Goal: Task Accomplishment & Management: Use online tool/utility

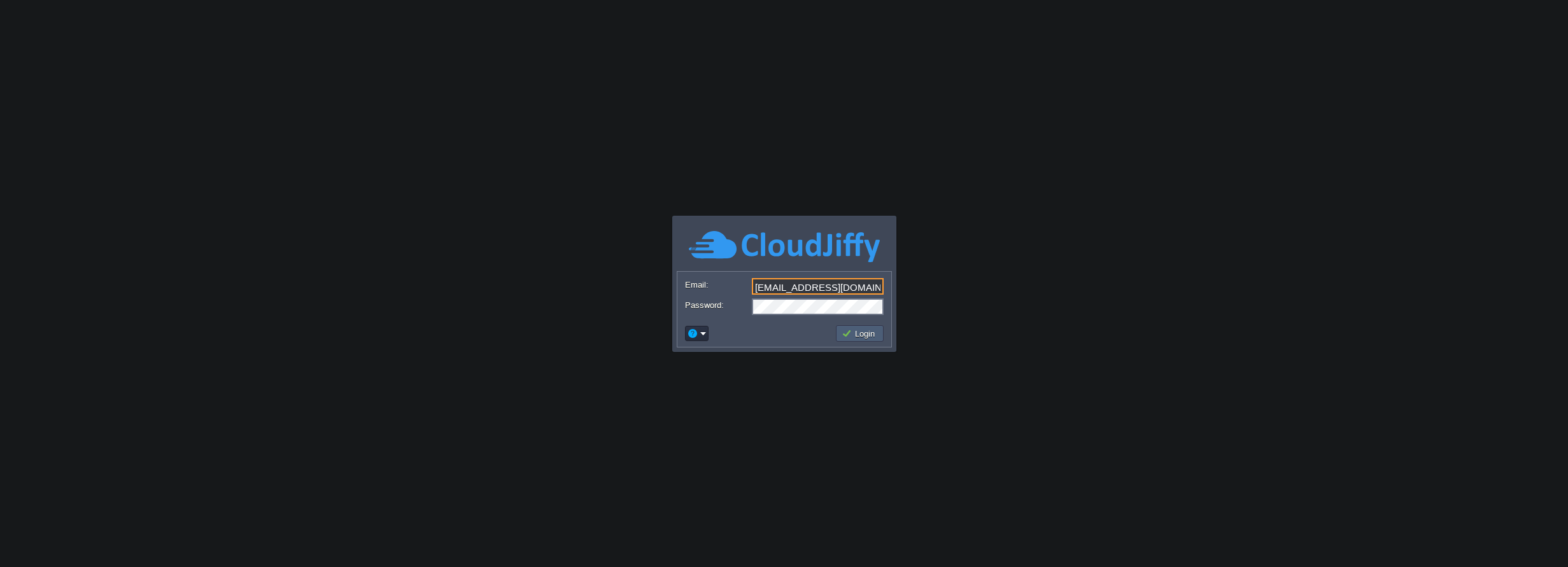
type input "[EMAIL_ADDRESS][DOMAIN_NAME]"
click at [873, 333] on button "Login" at bounding box center [860, 333] width 37 height 12
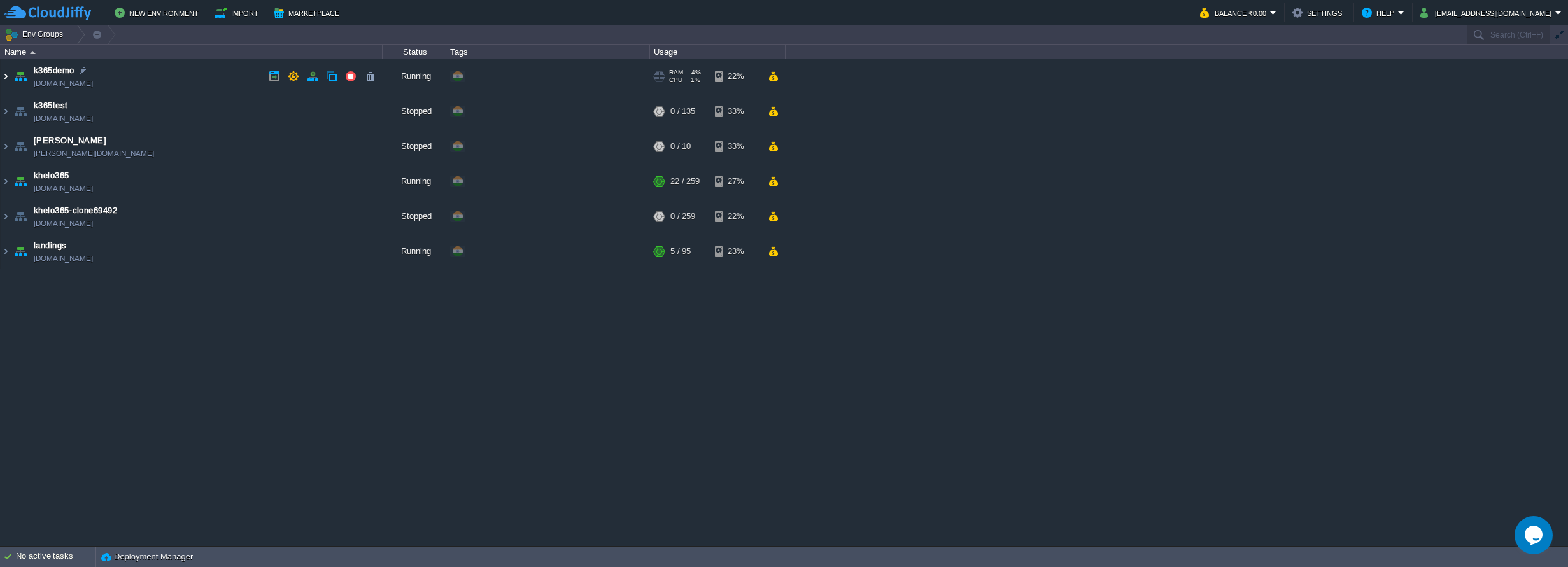
click at [8, 73] on img at bounding box center [6, 76] width 10 height 34
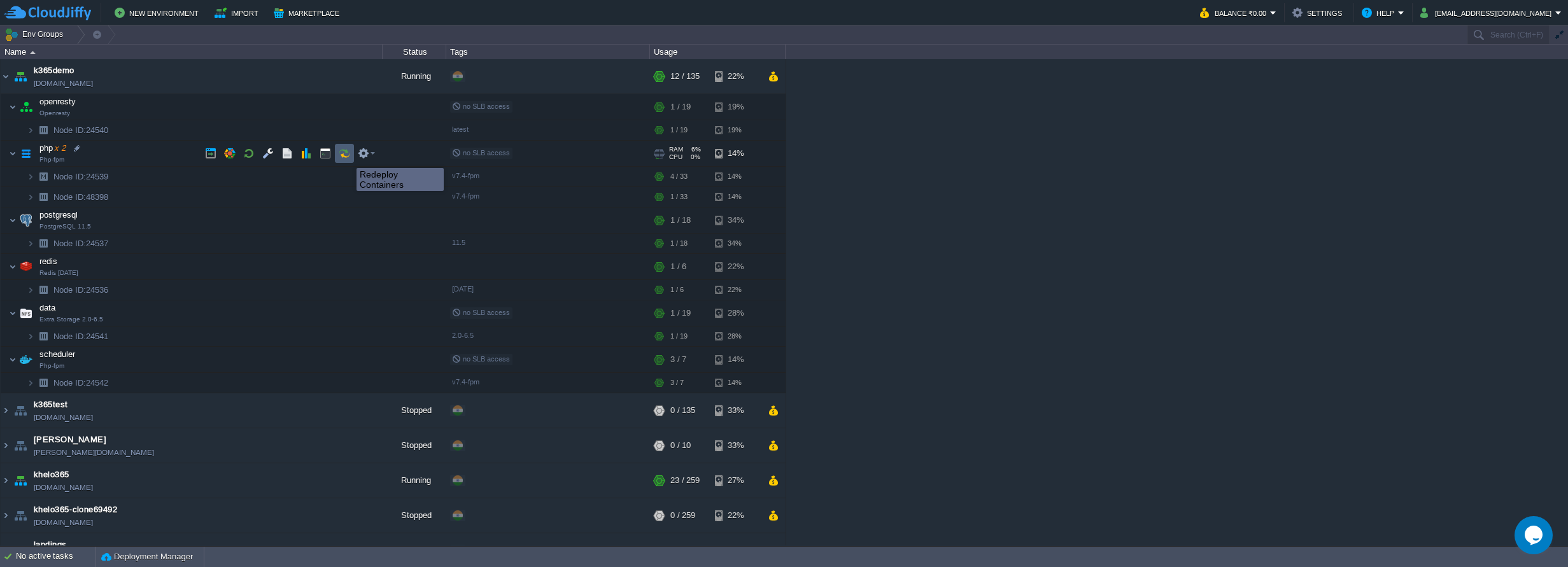
click at [347, 157] on button "button" at bounding box center [344, 153] width 12 height 12
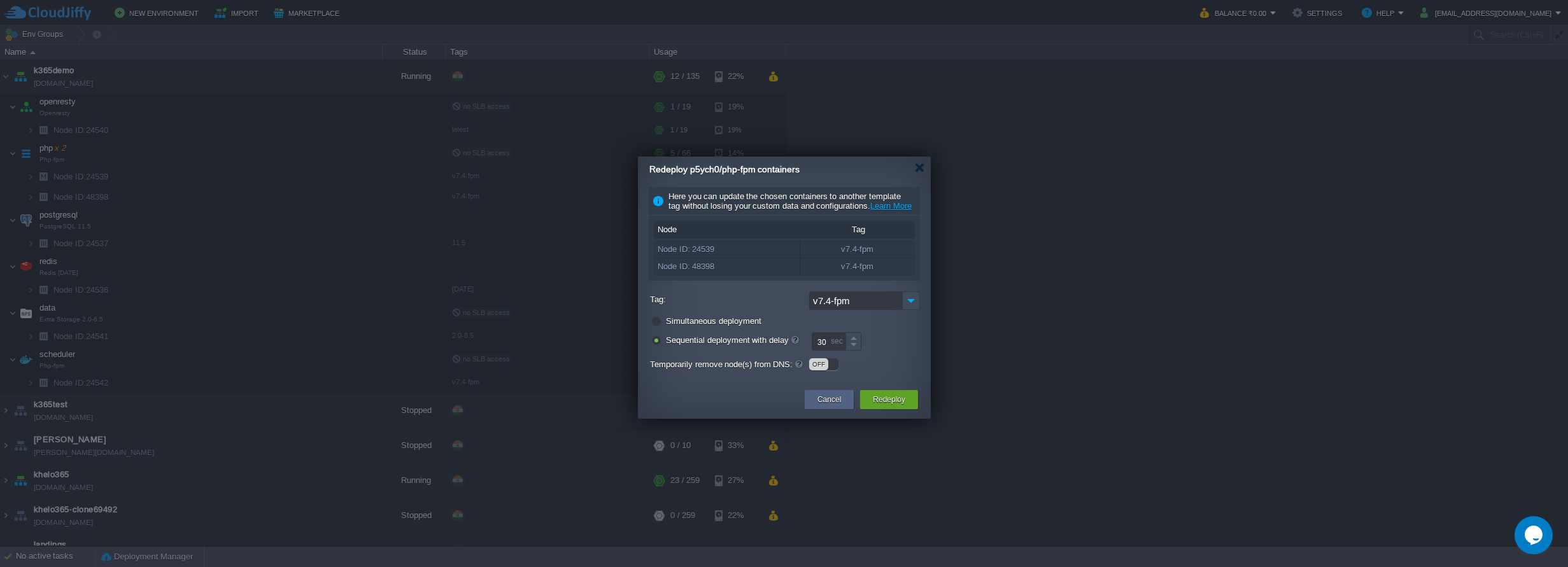
click at [727, 326] on label "Simultaneous deployment" at bounding box center [713, 321] width 95 height 10
click at [660, 327] on input "radio" at bounding box center [655, 323] width 8 height 8
radio input "true"
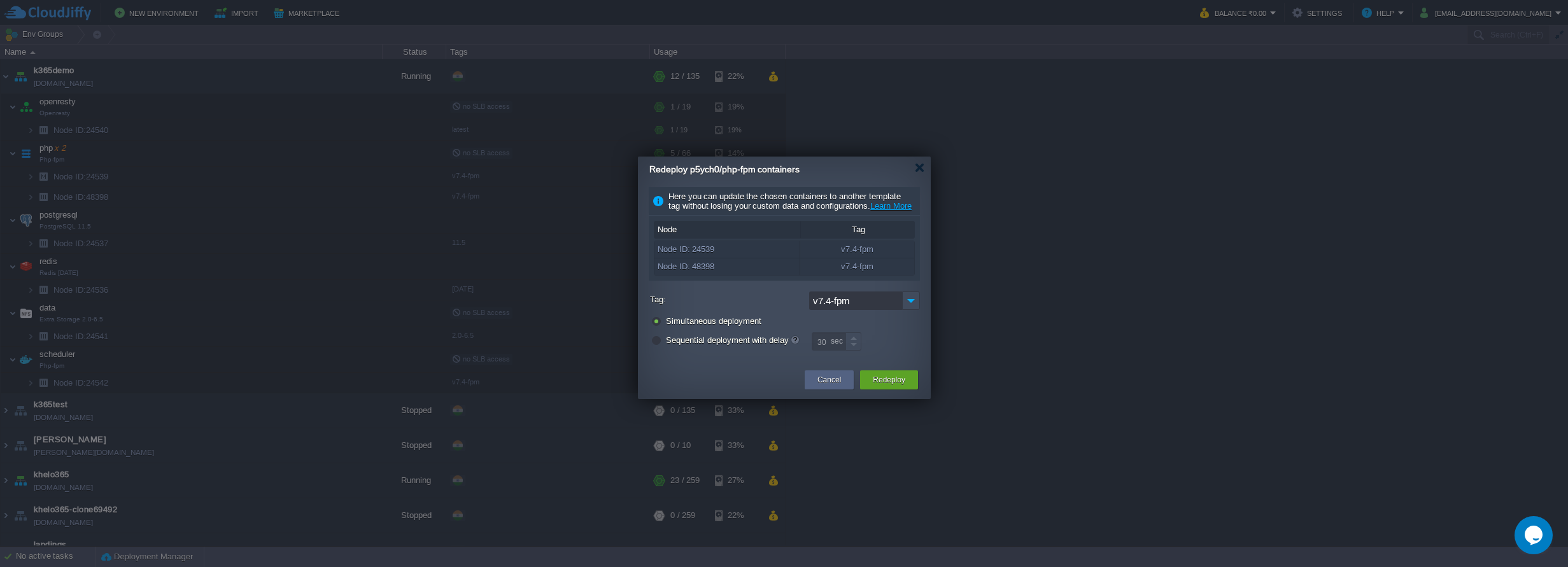
click at [710, 345] on label "Sequential deployment with delay" at bounding box center [732, 340] width 133 height 10
click at [660, 346] on input "radio" at bounding box center [655, 342] width 8 height 8
radio input "true"
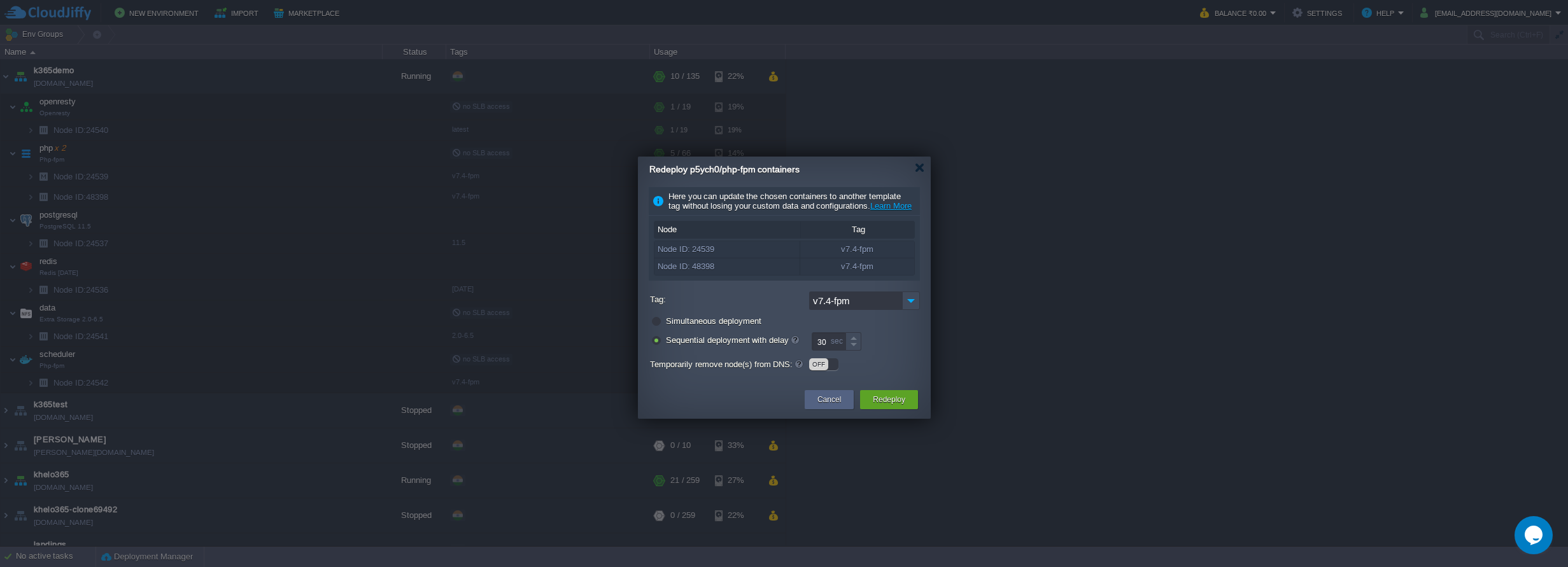
click at [711, 326] on label "Simultaneous deployment" at bounding box center [713, 321] width 95 height 10
click at [660, 327] on input "radio" at bounding box center [655, 323] width 8 height 8
radio input "true"
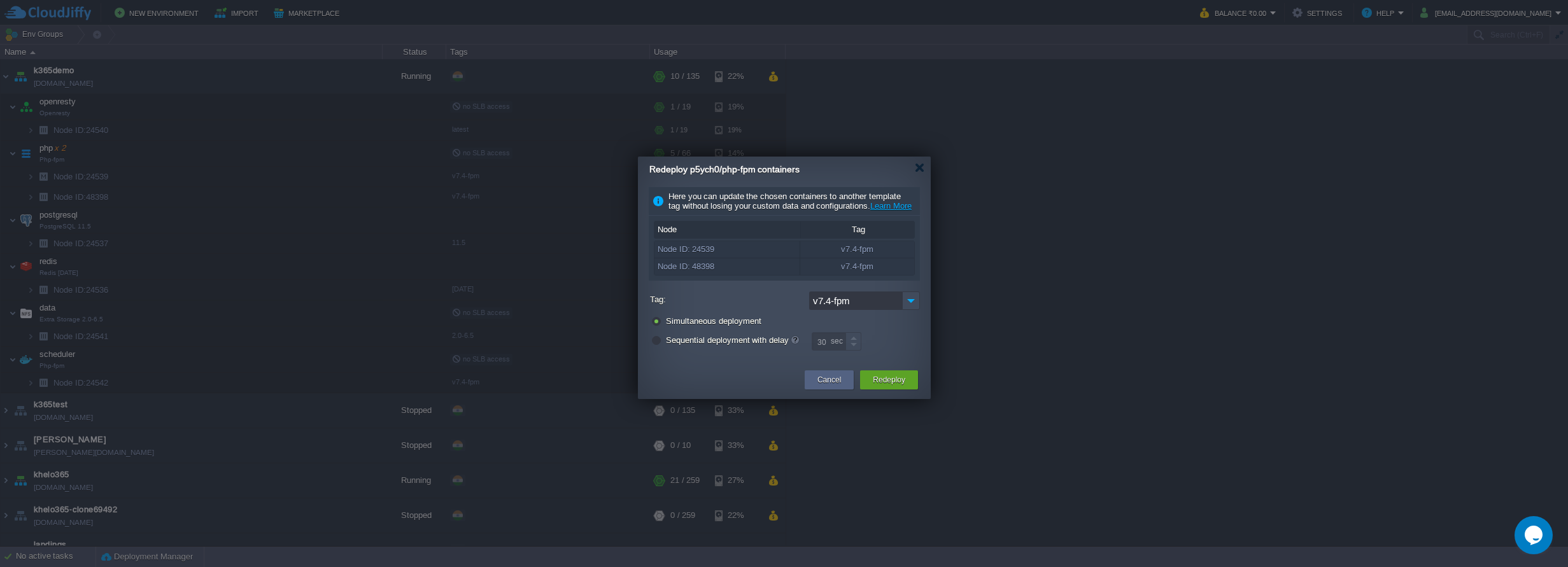
click at [734, 345] on label "Sequential deployment with delay" at bounding box center [732, 340] width 133 height 10
click at [660, 346] on input "radio" at bounding box center [655, 342] width 8 height 8
radio input "true"
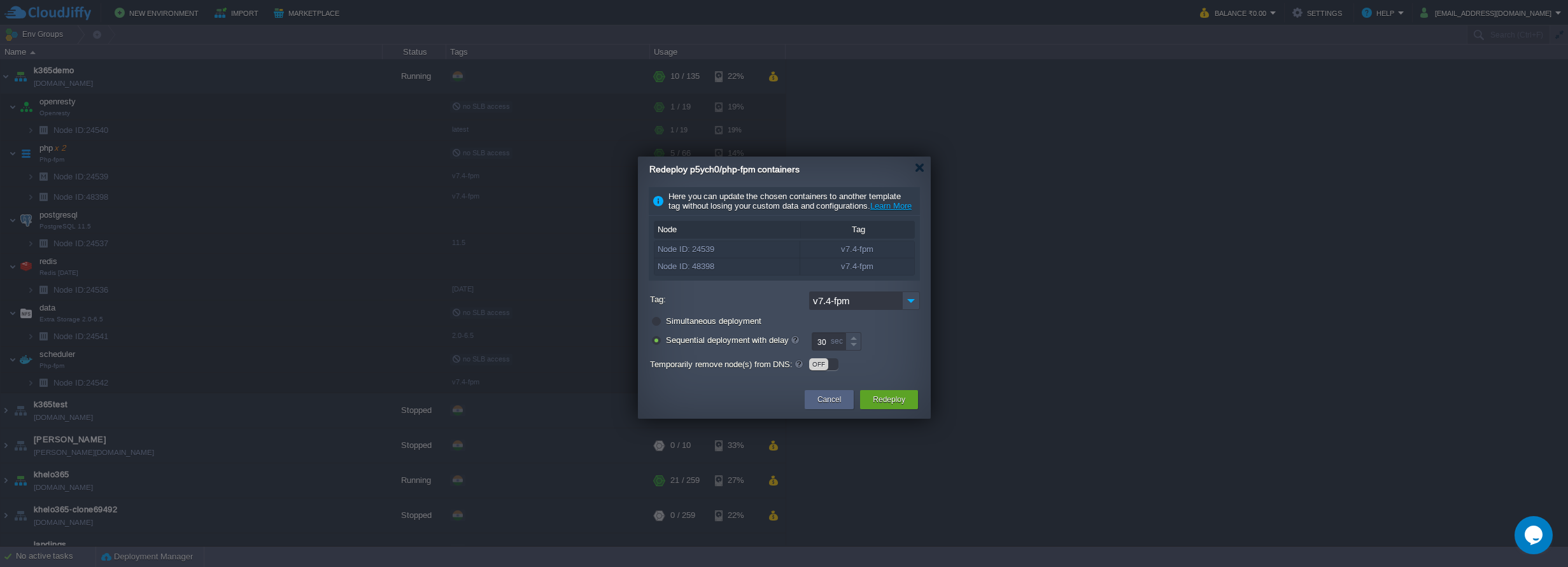
click at [826, 370] on div "OFF" at bounding box center [818, 364] width 19 height 12
click at [890, 406] on button "Redeploy" at bounding box center [889, 400] width 32 height 13
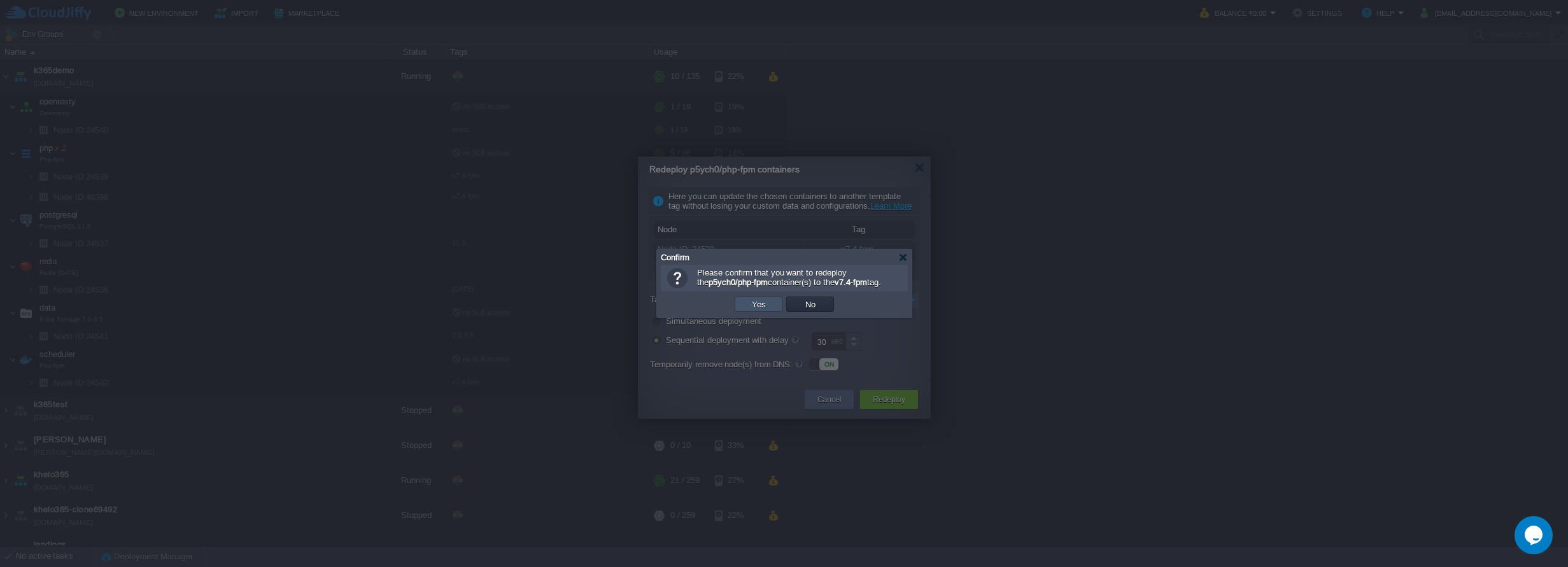
click at [755, 310] on button "Yes" at bounding box center [758, 304] width 21 height 12
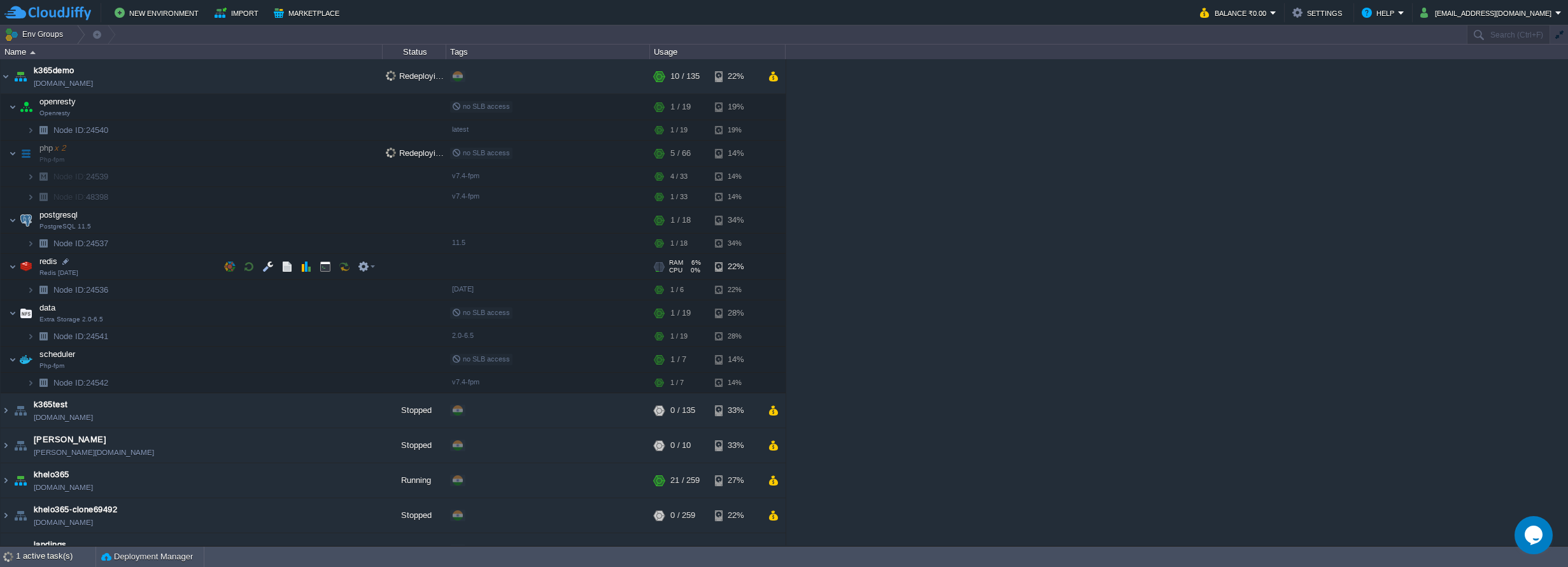
scroll to position [23, 0]
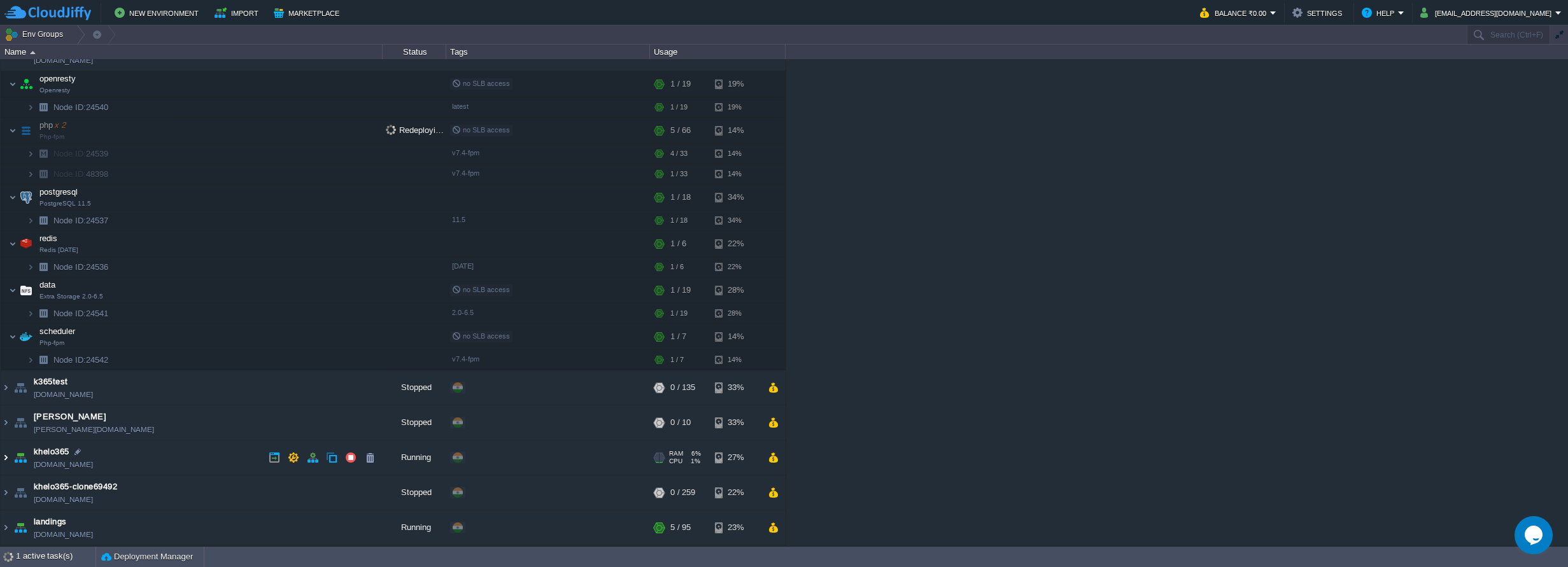
click at [8, 455] on img at bounding box center [6, 457] width 10 height 34
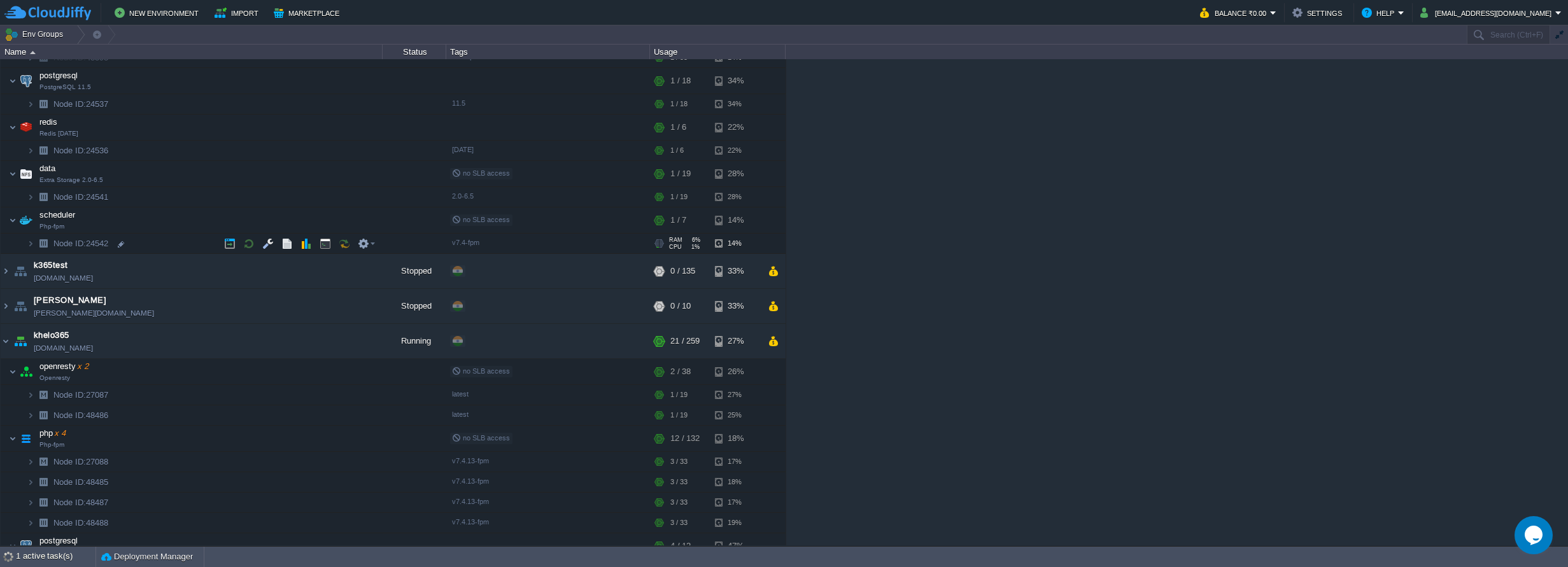
scroll to position [0, 0]
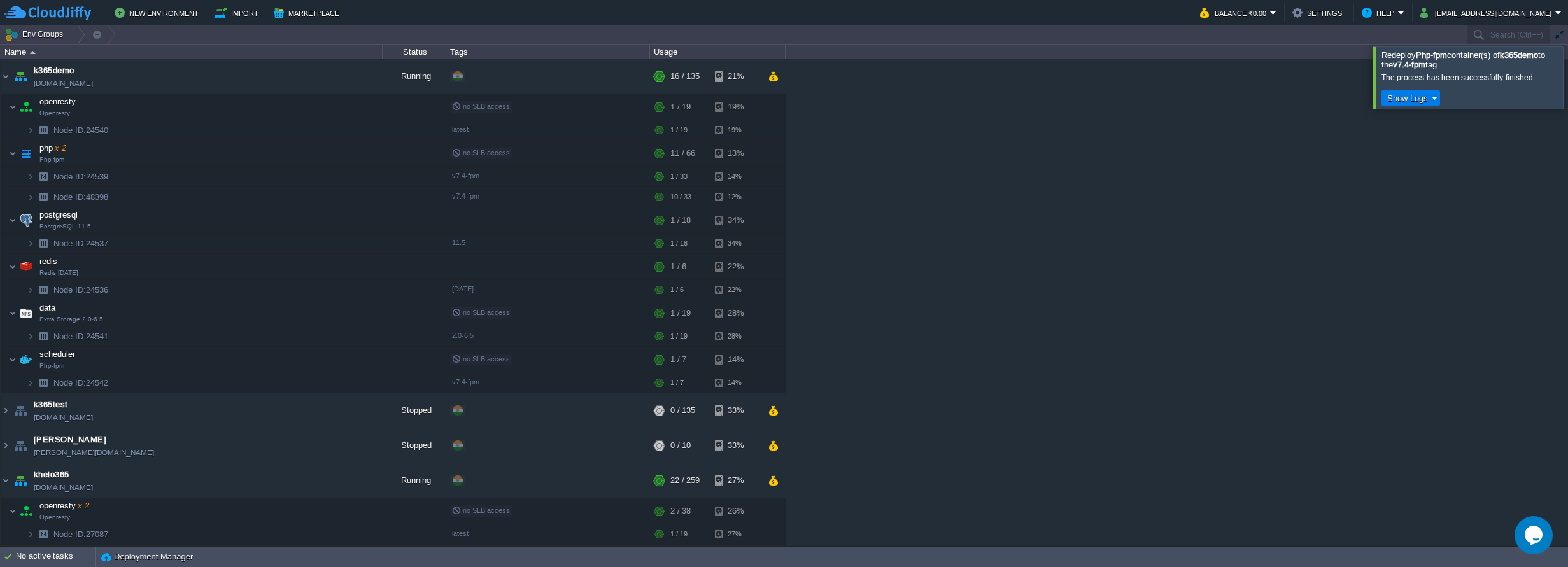
click at [0, 0] on button "button" at bounding box center [0, 0] width 0 height 0
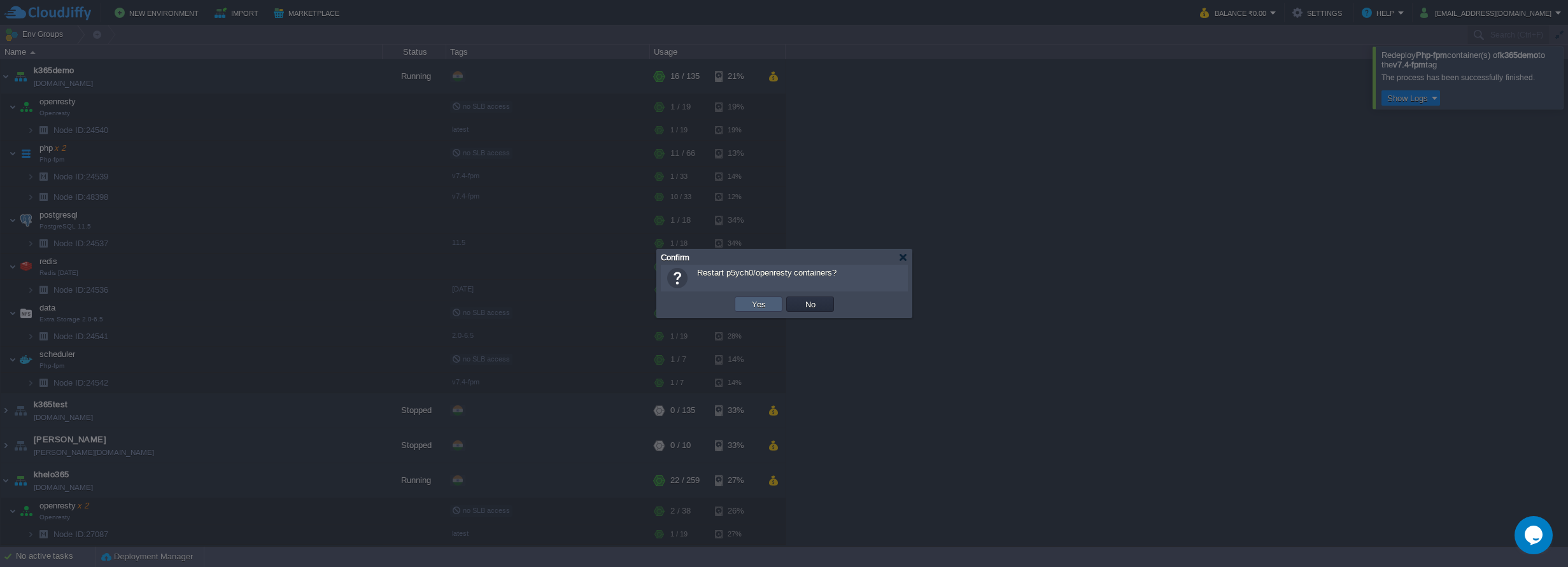
click at [742, 305] on td "Yes" at bounding box center [759, 304] width 48 height 16
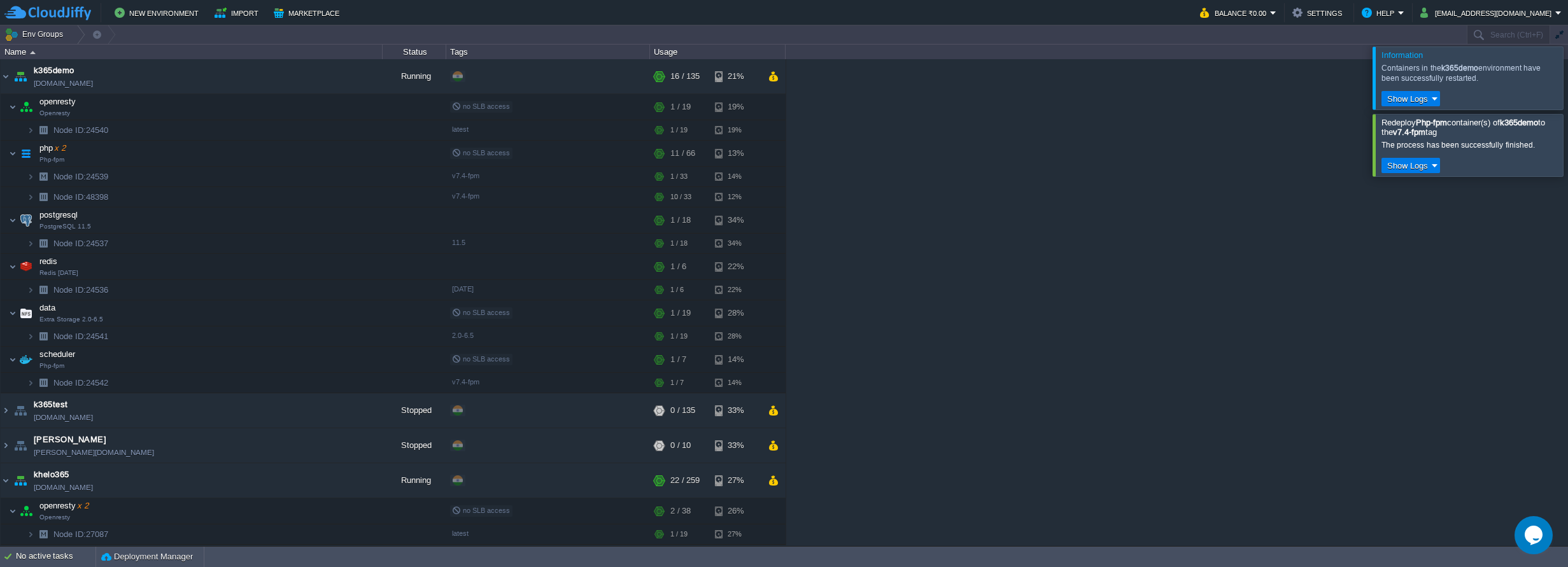
click at [1567, 78] on div at bounding box center [1583, 78] width 0 height 62
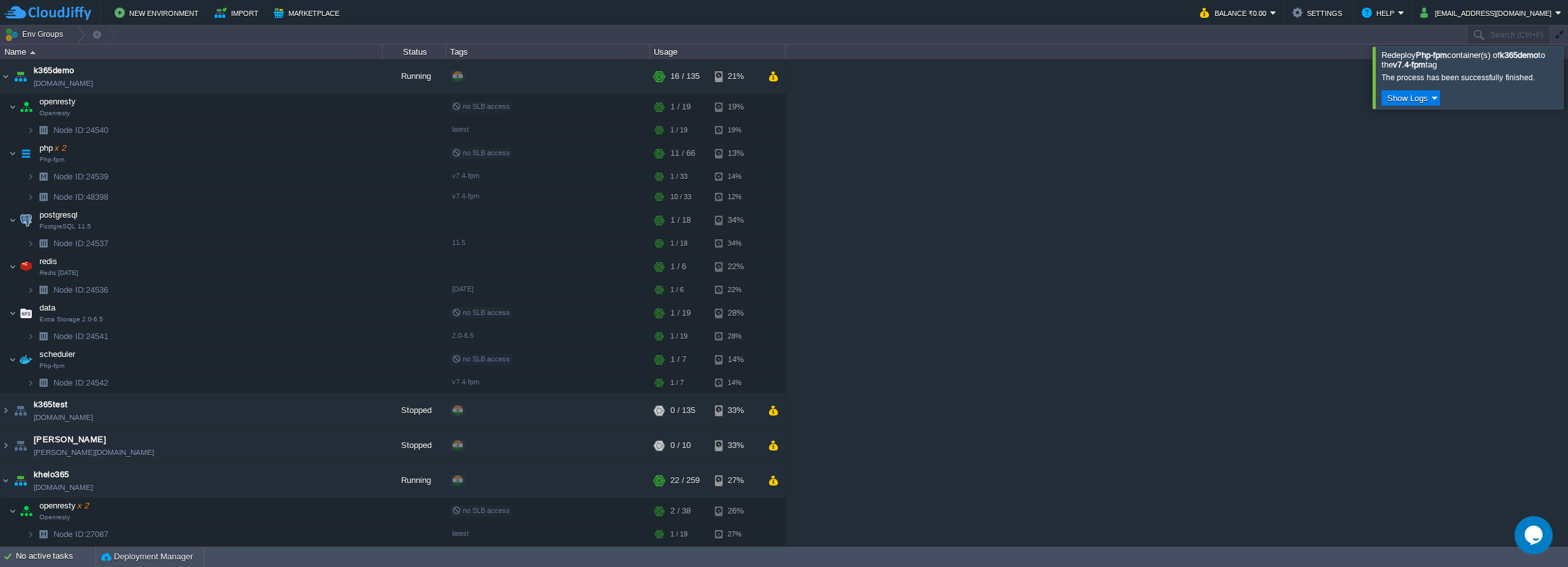
click at [1567, 85] on div at bounding box center [1583, 77] width 0 height 61
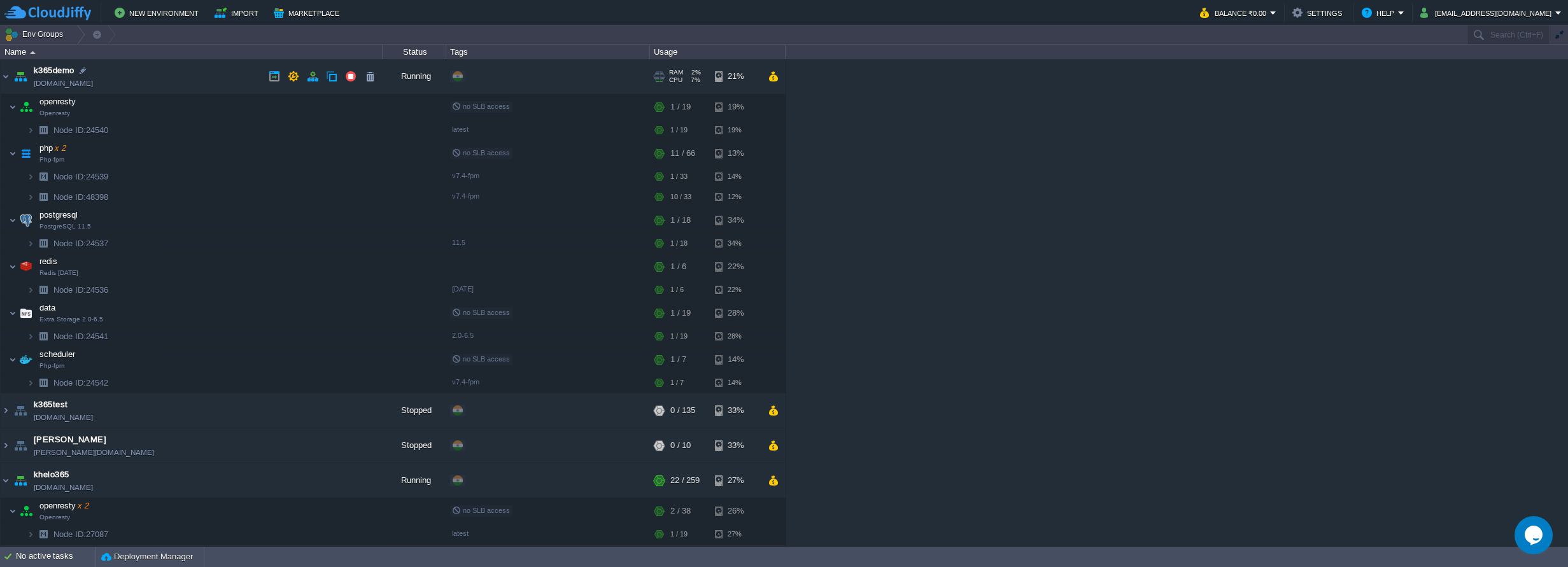
click at [75, 83] on link "[DOMAIN_NAME]" at bounding box center [63, 83] width 59 height 13
click at [0, 0] on td at bounding box center [0, 0] width 0 height 0
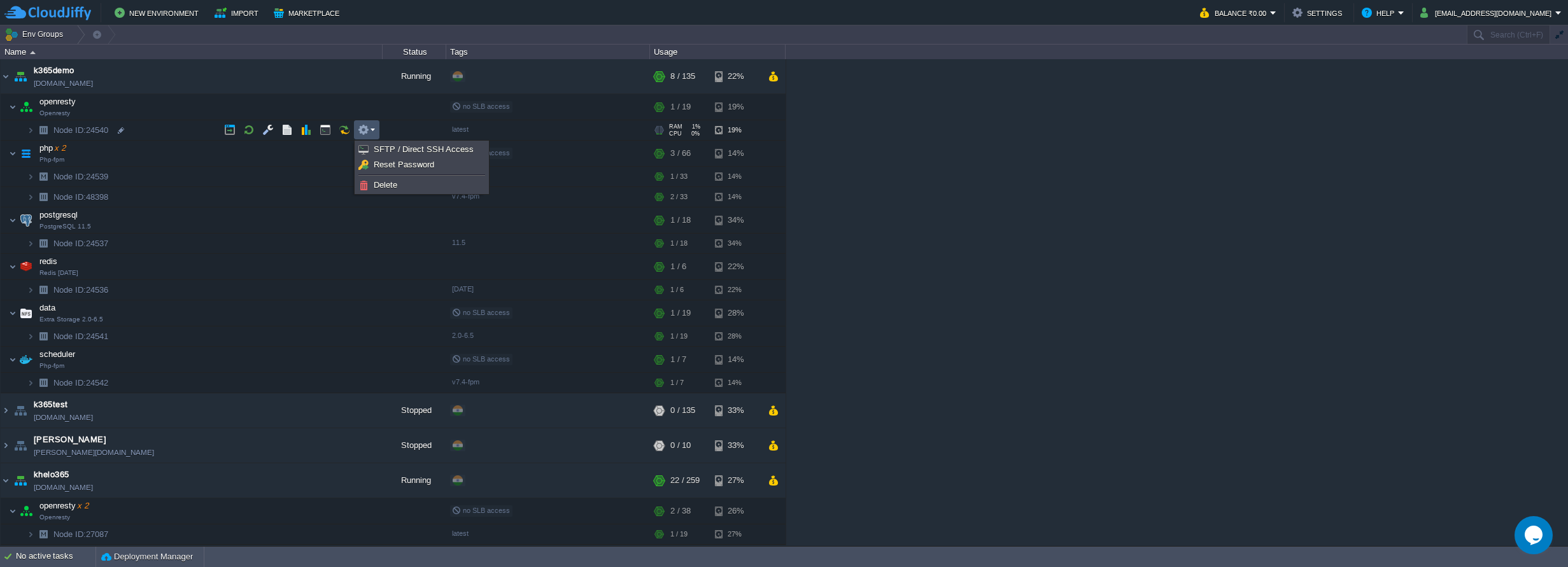
click at [398, 129] on td at bounding box center [414, 130] width 63 height 20
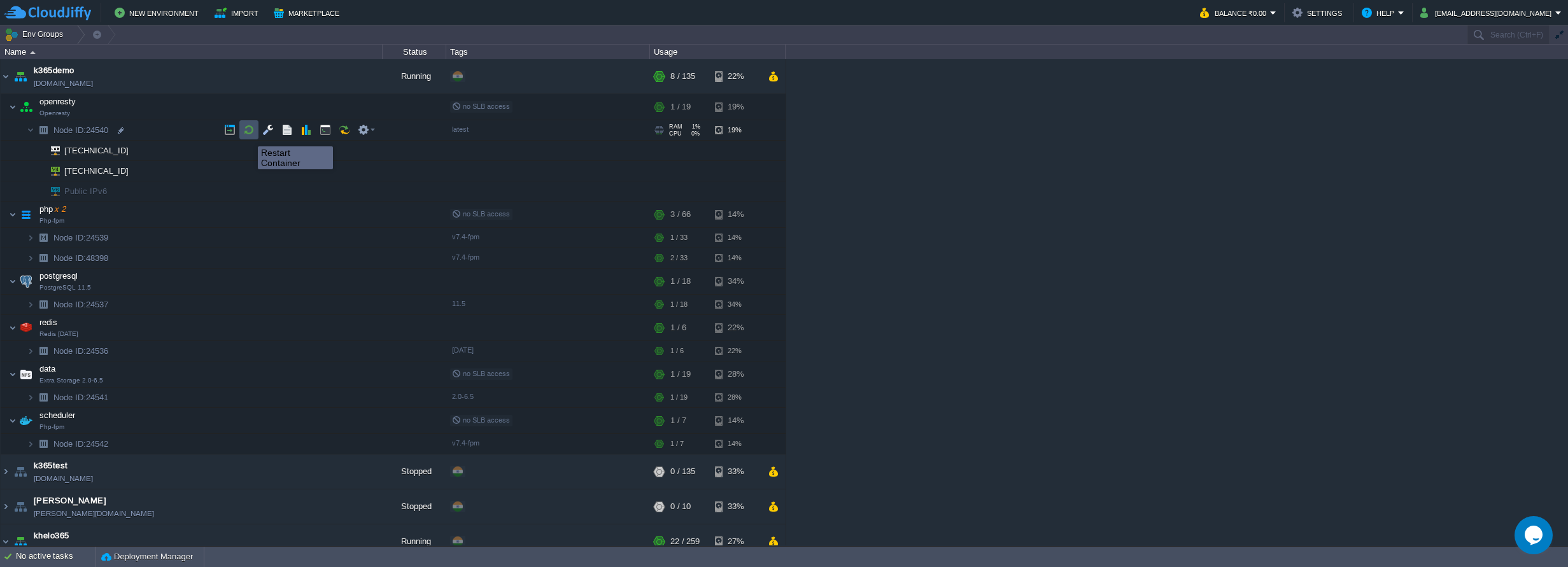
click at [248, 135] on button "button" at bounding box center [249, 130] width 12 height 12
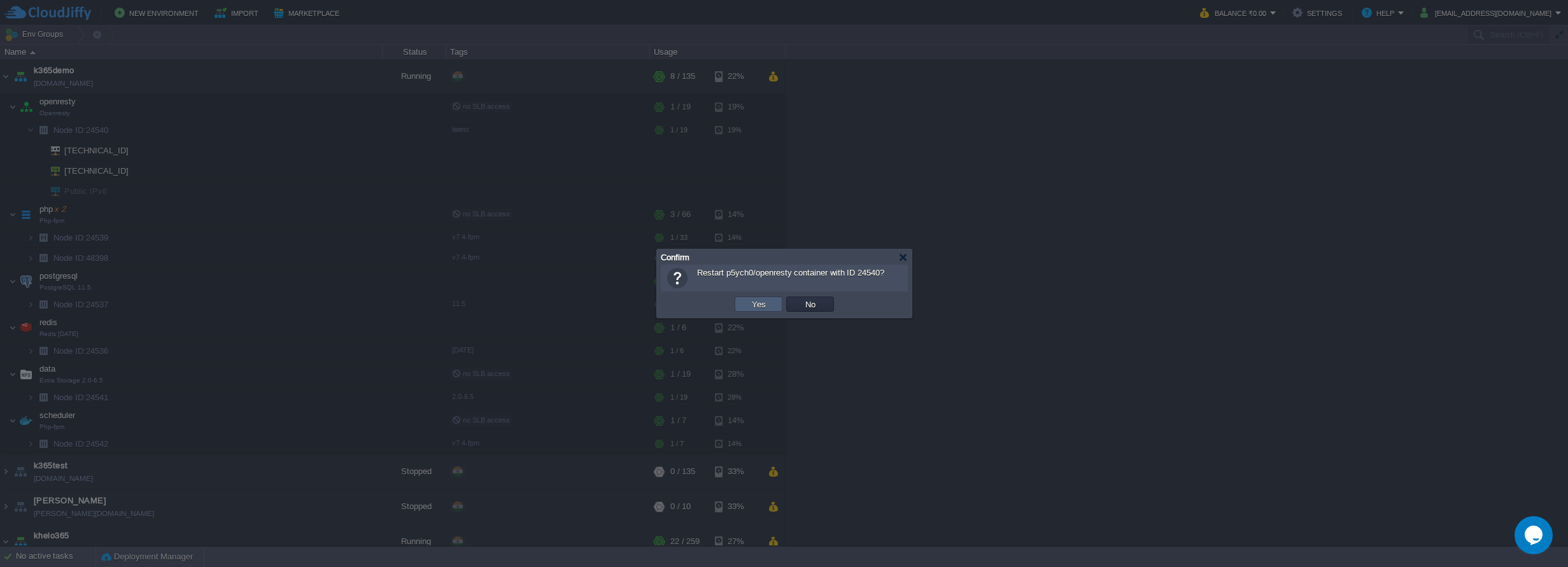
click at [768, 307] on button "Yes" at bounding box center [758, 304] width 21 height 12
